Goal: Task Accomplishment & Management: Use online tool/utility

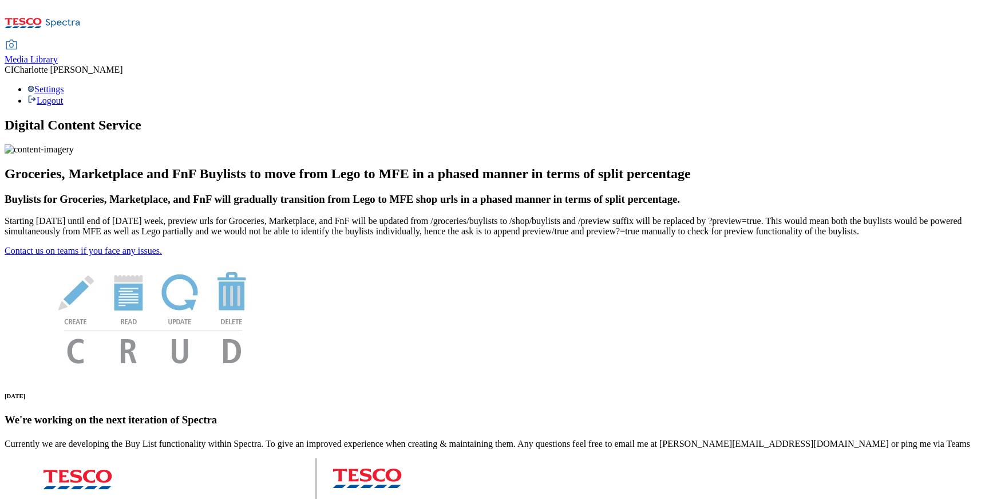
click at [58, 54] on span "Media Library" at bounding box center [31, 59] width 53 height 10
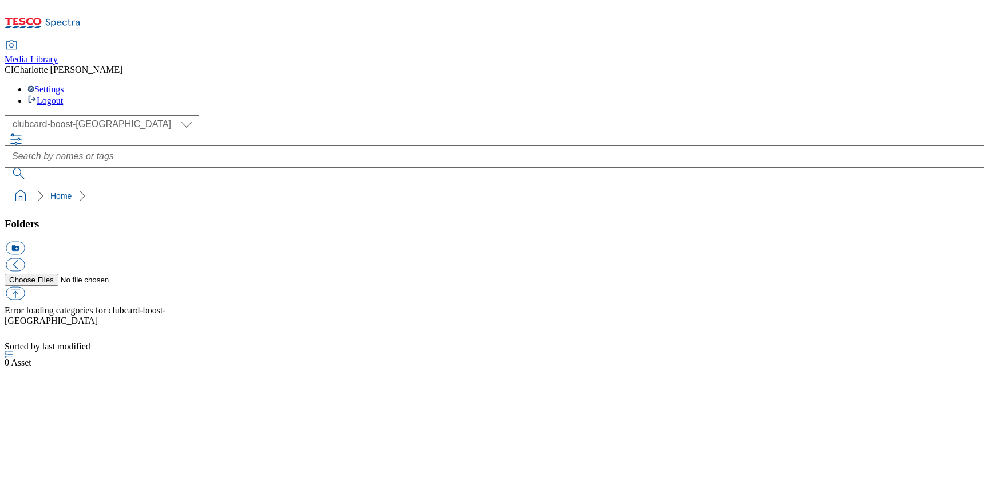
click at [88, 115] on div "( optional ) Clubcard Boost UK Clubcard Marketing Clubcard ROI clubcard-boost-u…" at bounding box center [495, 124] width 980 height 18
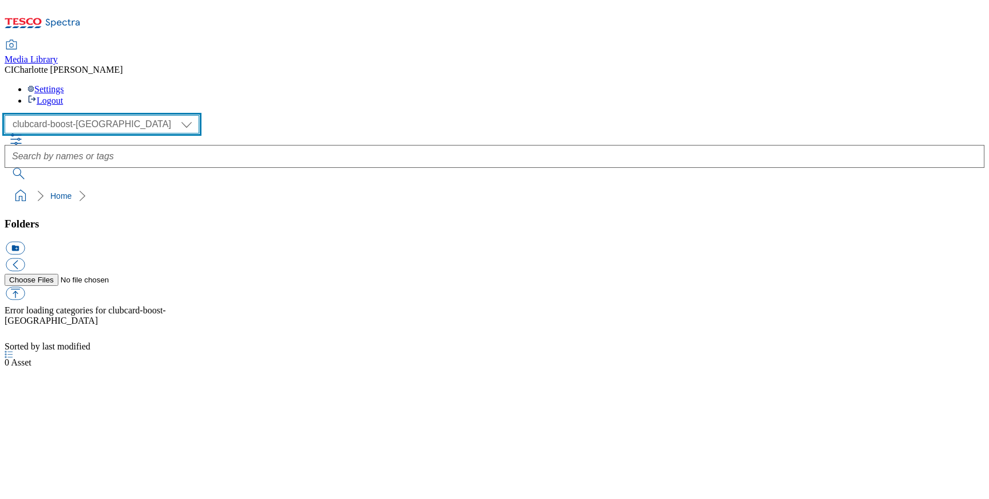
click at [87, 115] on select "Clubcard Boost UK Clubcard Marketing Clubcard ROI clubcard-boost-uk Dotcom [GEO…" at bounding box center [102, 124] width 195 height 18
select select "flare-ghs-mktg"
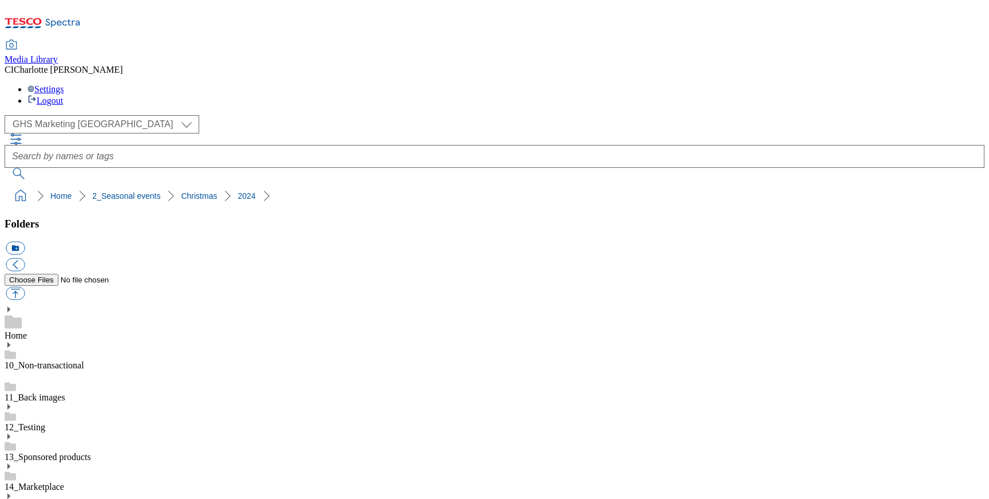
click at [25, 242] on button "icon_new_folder" at bounding box center [15, 248] width 19 height 13
drag, startPoint x: 96, startPoint y: 220, endPoint x: 82, endPoint y: 211, distance: 16.5
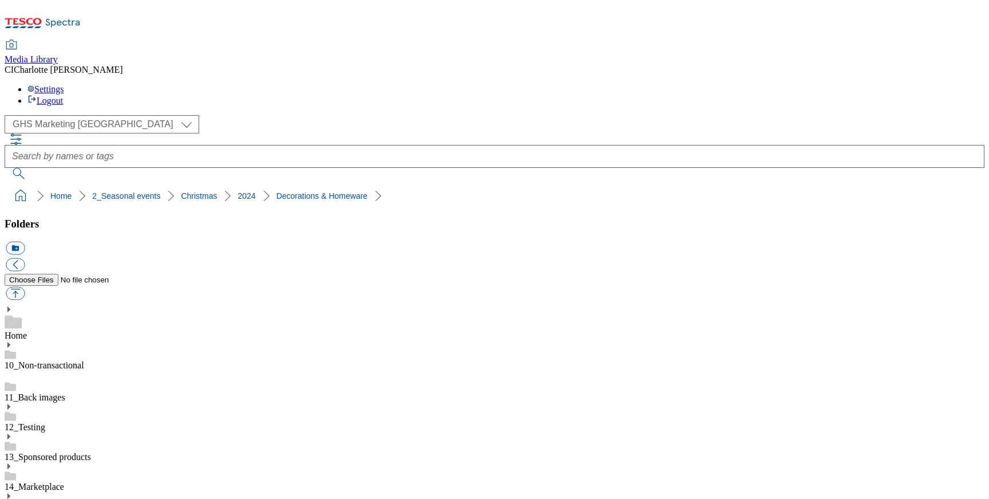
click at [25, 242] on button "icon_new_folder" at bounding box center [15, 248] width 19 height 13
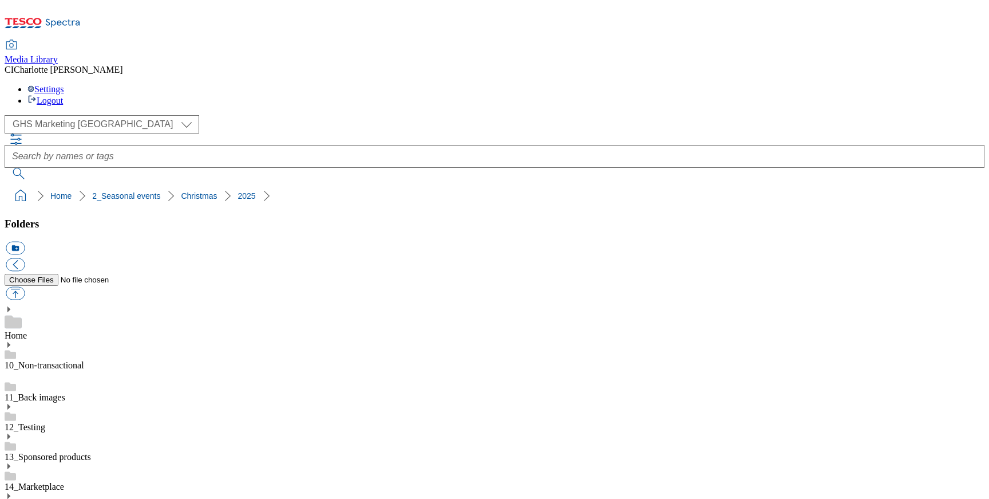
paste input "Decorations & Homeware"
type input "Decorations & Homeware"
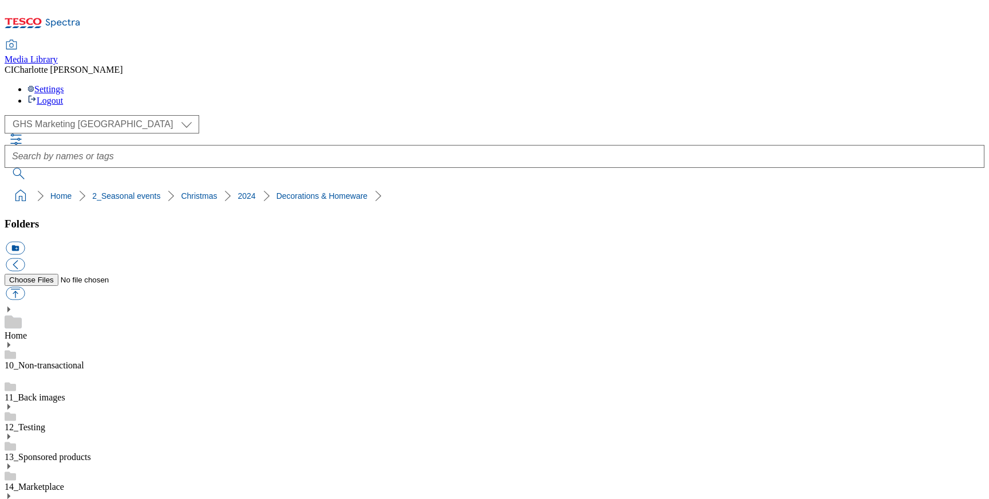
drag, startPoint x: 126, startPoint y: 260, endPoint x: 92, endPoint y: 260, distance: 34.3
drag, startPoint x: 135, startPoint y: 196, endPoint x: 94, endPoint y: 197, distance: 41.2
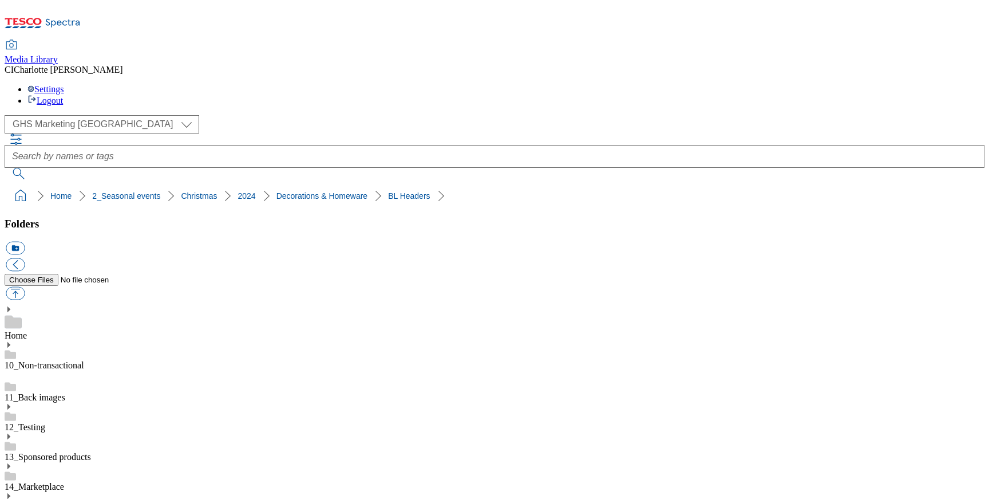
drag, startPoint x: 136, startPoint y: 204, endPoint x: 89, endPoint y: 205, distance: 46.9
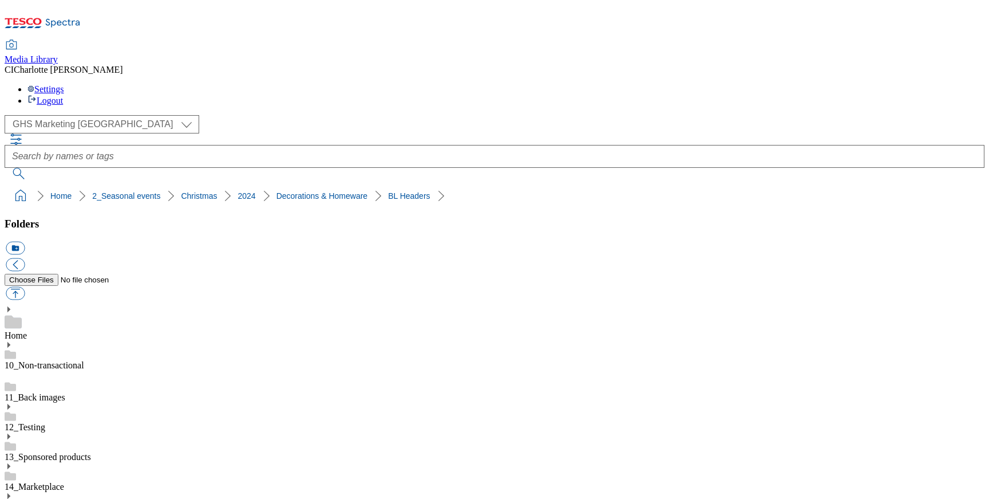
click at [25, 242] on button "icon_new_folder" at bounding box center [15, 248] width 19 height 13
paste input "BL Headers"
type input "BL Headers"
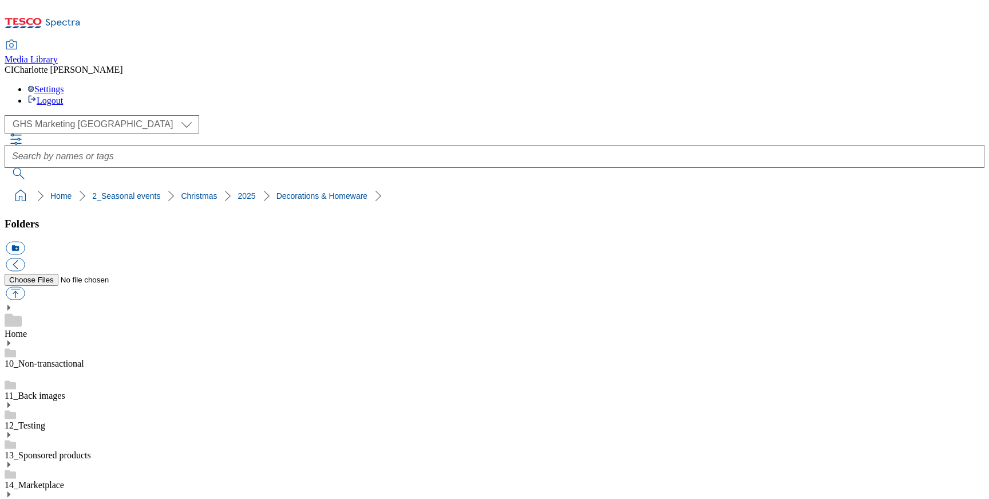
scroll to position [459, 0]
click at [25, 242] on button "icon_new_folder" at bounding box center [15, 248] width 19 height 13
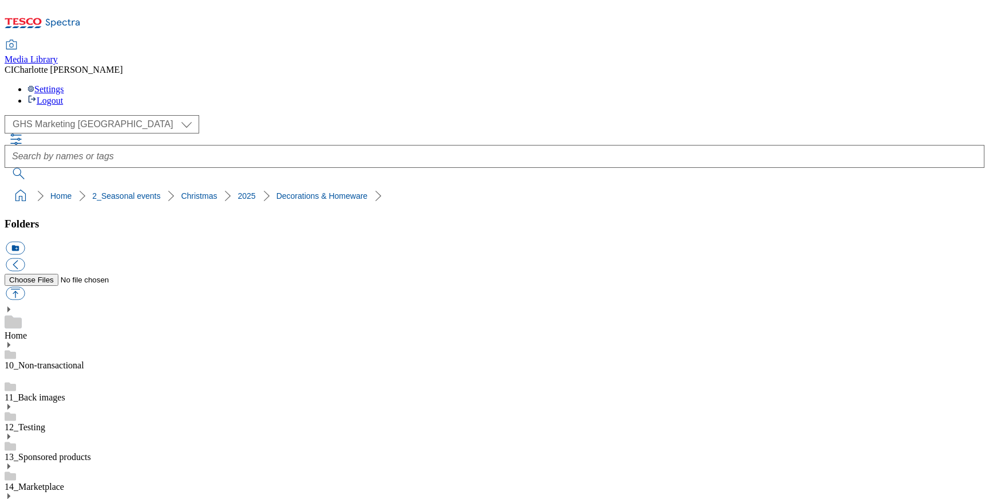
paste input "BL Thumbs"
type input "BL Thumbs"
drag, startPoint x: 140, startPoint y: 319, endPoint x: 94, endPoint y: 313, distance: 46.3
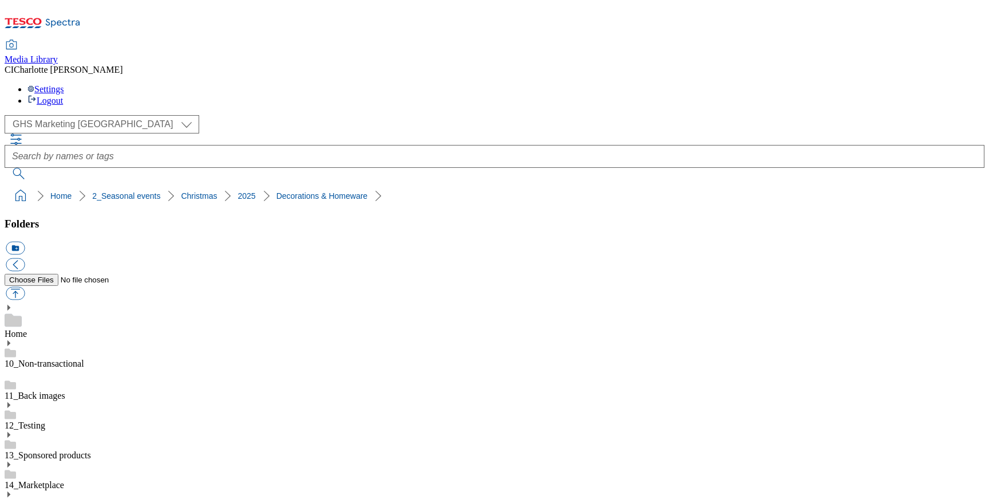
click at [25, 242] on button "icon_new_folder" at bounding box center [15, 248] width 19 height 13
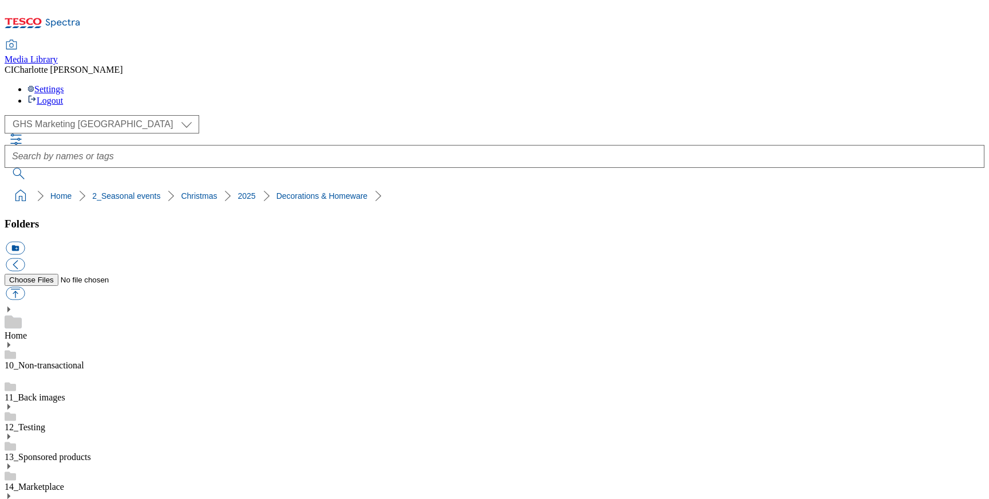
paste input "Holding"
type input "Holding"
drag, startPoint x: 129, startPoint y: 283, endPoint x: 98, endPoint y: 276, distance: 31.0
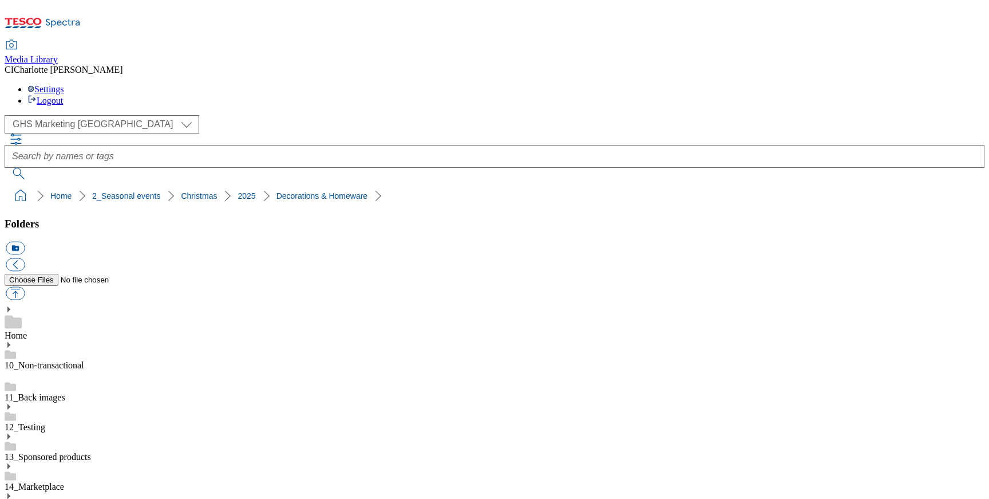
drag, startPoint x: 131, startPoint y: 274, endPoint x: 86, endPoint y: 274, distance: 44.6
copy link "Search"
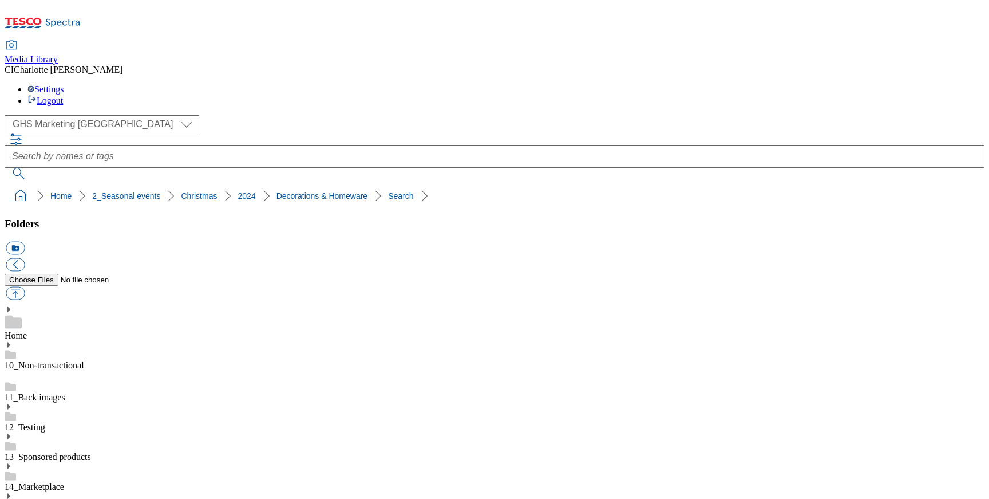
click at [25, 242] on button "icon_new_folder" at bounding box center [15, 248] width 19 height 13
paste input "Search"
type input "Search"
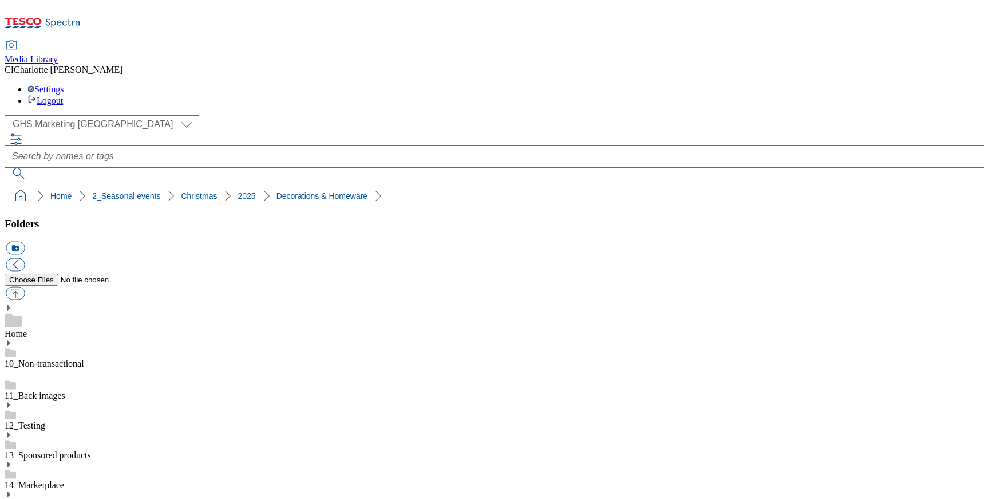
scroll to position [477, 0]
drag, startPoint x: 133, startPoint y: 266, endPoint x: 92, endPoint y: 272, distance: 41.7
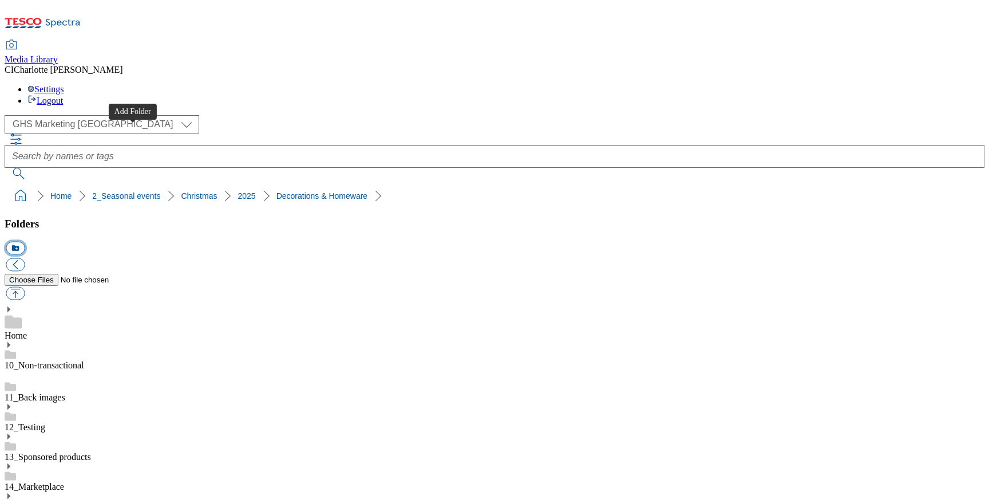
click at [25, 242] on button "icon_new_folder" at bounding box center [15, 248] width 19 height 13
paste input "Zone Page"
type input "Zone Page"
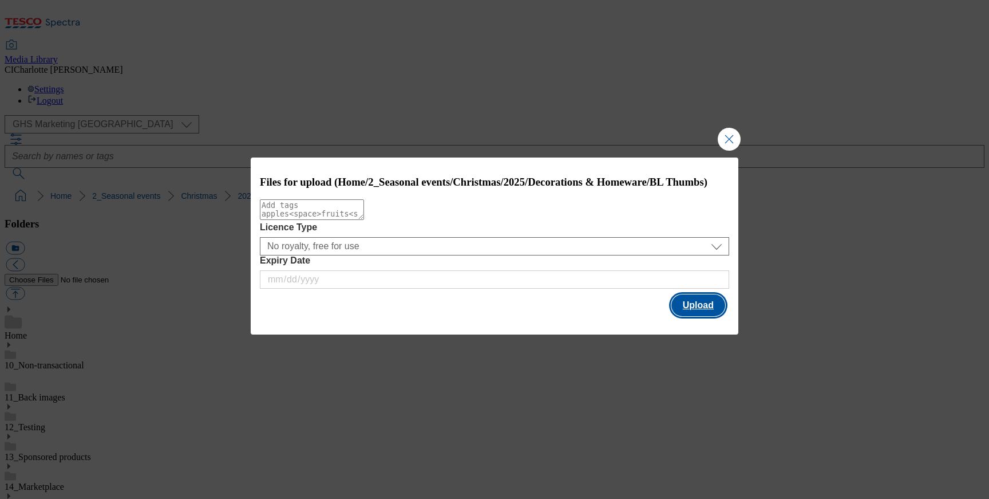
click at [690, 307] on button "Upload" at bounding box center [698, 305] width 54 height 22
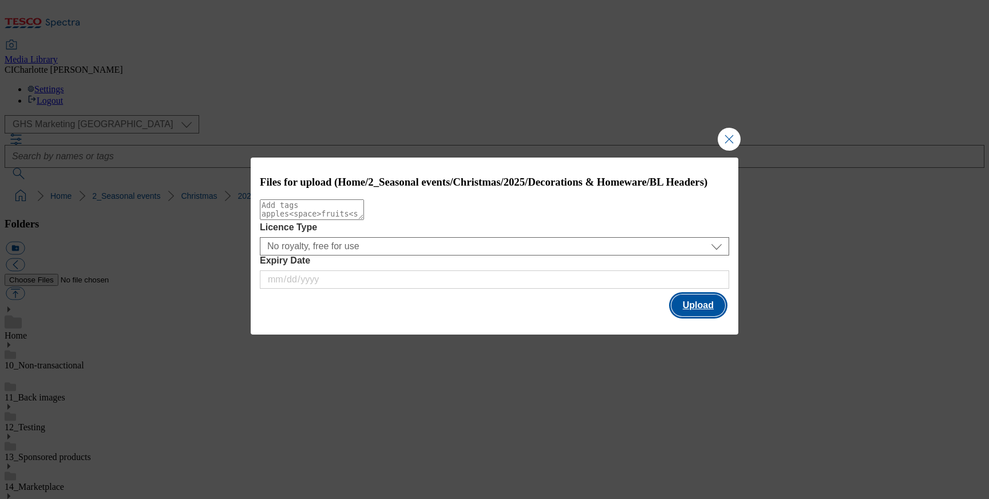
click at [701, 307] on button "Upload" at bounding box center [698, 305] width 54 height 22
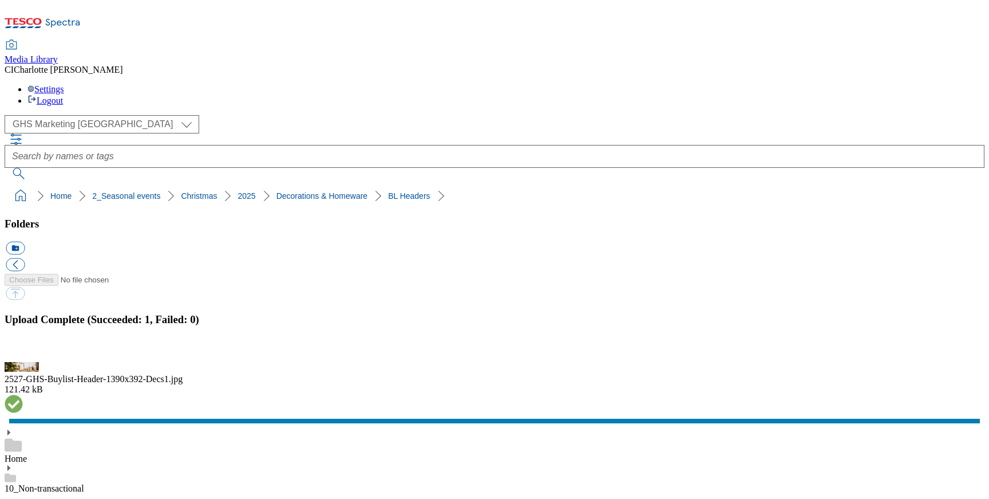
scroll to position [389, 0]
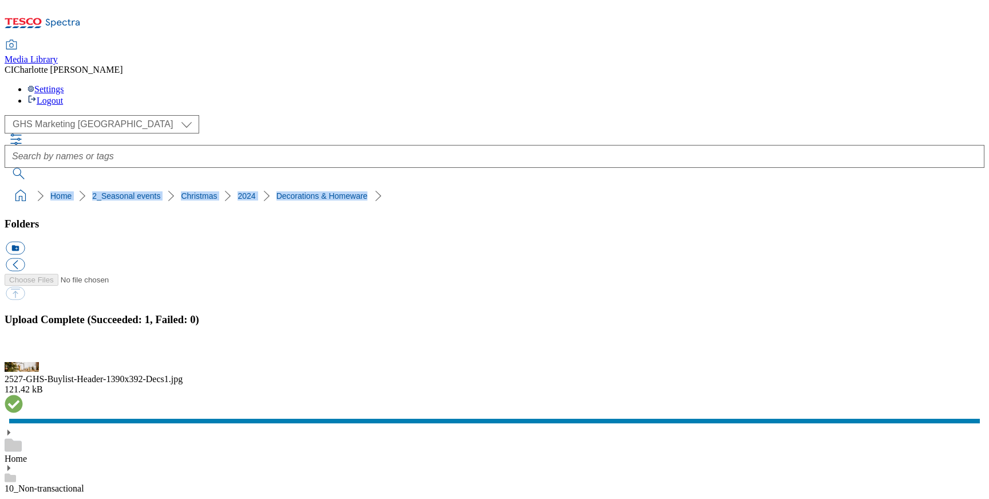
drag, startPoint x: 360, startPoint y: 109, endPoint x: 5, endPoint y: 110, distance: 354.9
click at [5, 185] on nav "Home 2_Seasonal events Christmas 2024 Decorations & Homeware" at bounding box center [495, 196] width 980 height 22
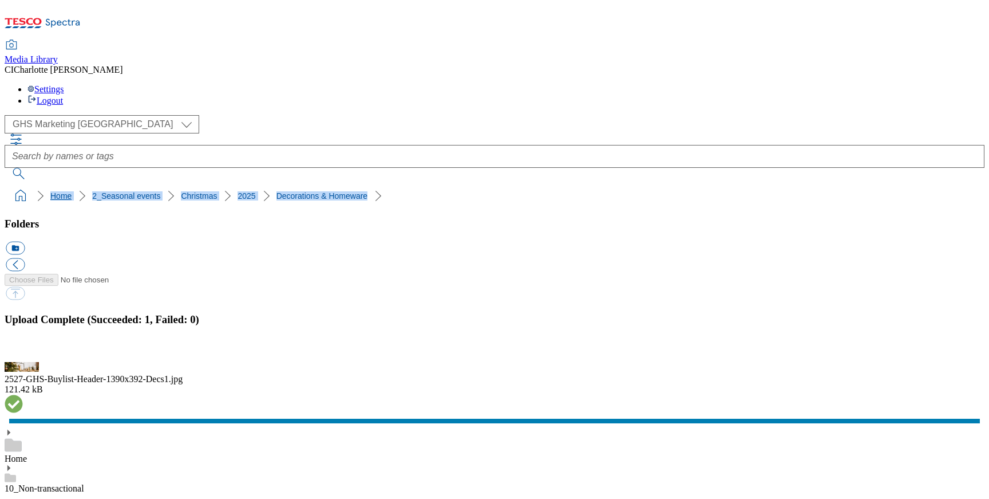
drag, startPoint x: 371, startPoint y: 104, endPoint x: 7, endPoint y: 108, distance: 363.5
click at [11, 185] on ol "Home 2_Seasonal events Christmas 2025 Decorations & Homeware" at bounding box center [497, 196] width 973 height 22
copy ol "Home 2_Seasonal events Christmas 2025 Decorations & Homeware"
